Goal: Transaction & Acquisition: Purchase product/service

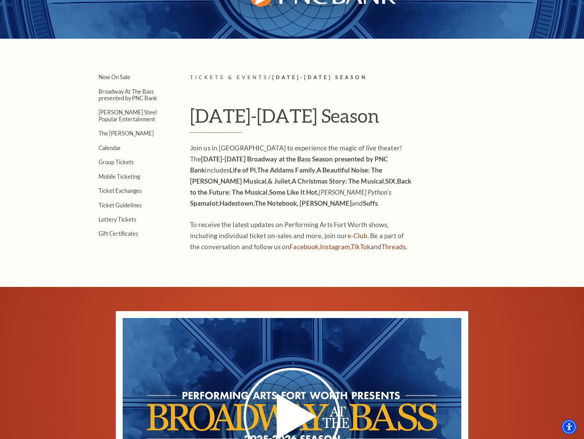
scroll to position [138, 0]
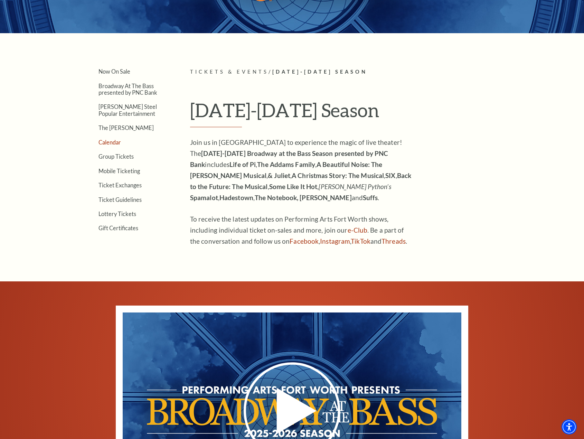
click at [116, 142] on link "Calendar" at bounding box center [110, 142] width 22 height 7
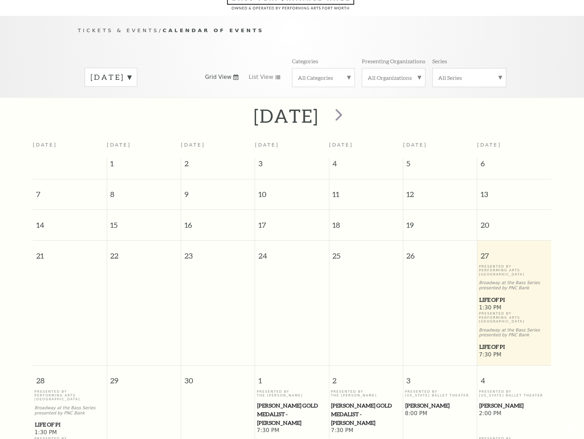
scroll to position [61, 0]
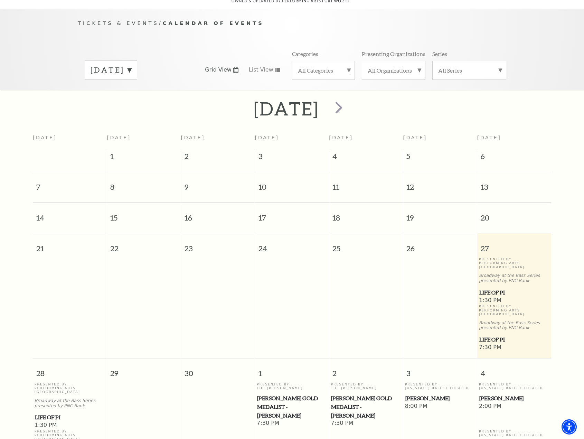
click at [504, 257] on p "Presented By Performing Arts Fort Worth" at bounding box center [514, 263] width 71 height 12
click at [500, 335] on span "Life of Pi" at bounding box center [514, 339] width 70 height 9
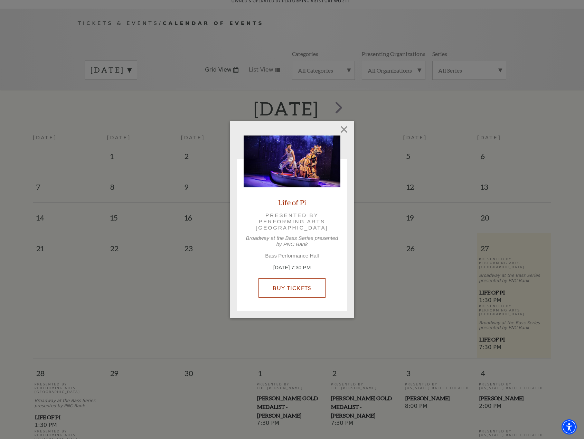
click at [282, 283] on link "Buy Tickets" at bounding box center [292, 287] width 67 height 19
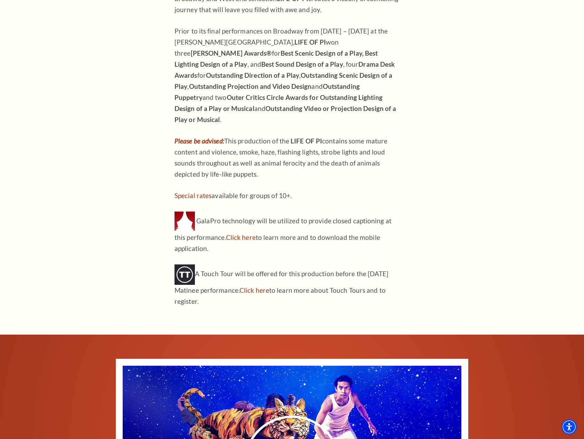
scroll to position [830, 0]
